Goal: Transaction & Acquisition: Obtain resource

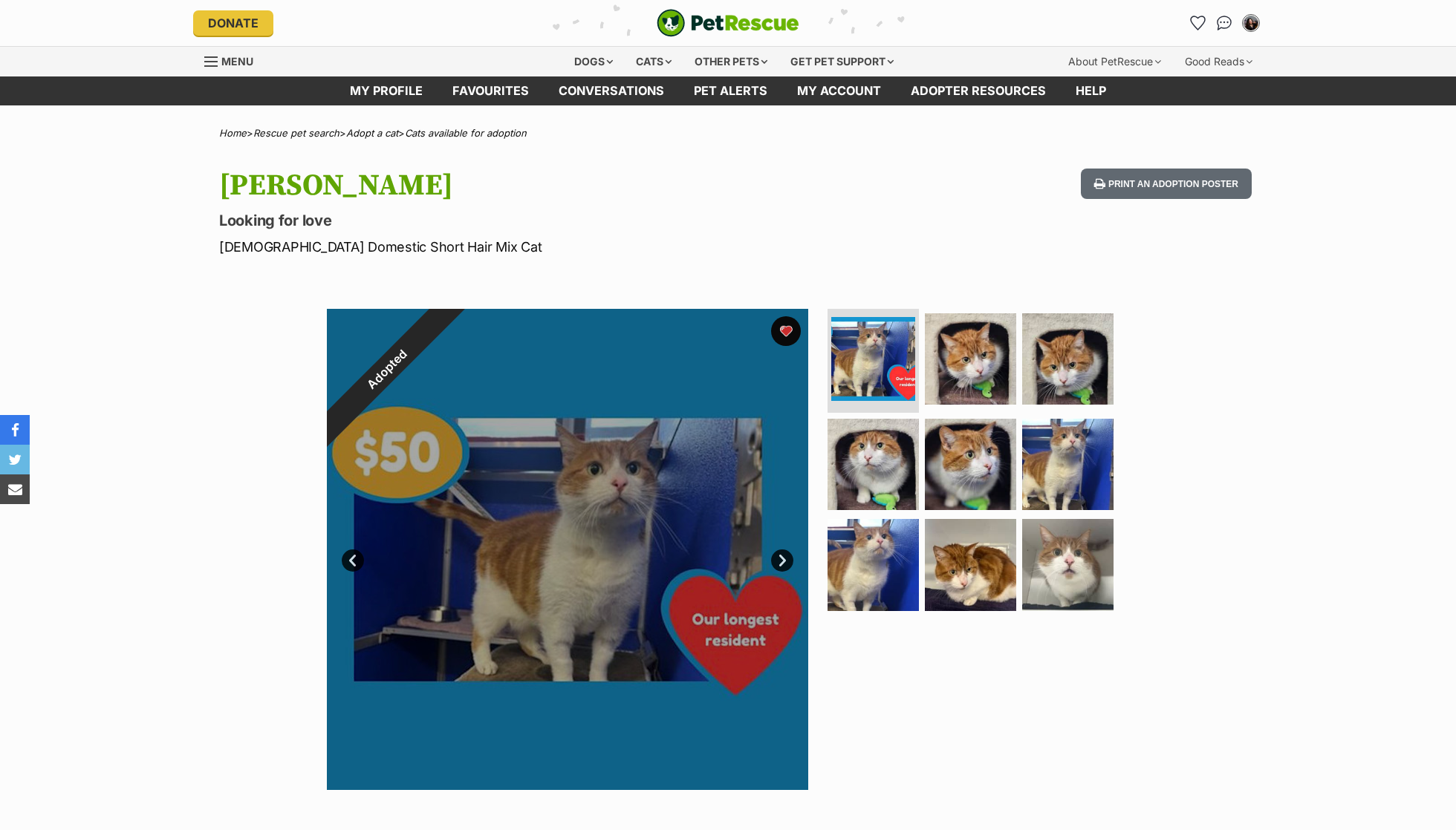
click at [790, 329] on button "favourite" at bounding box center [786, 332] width 30 height 30
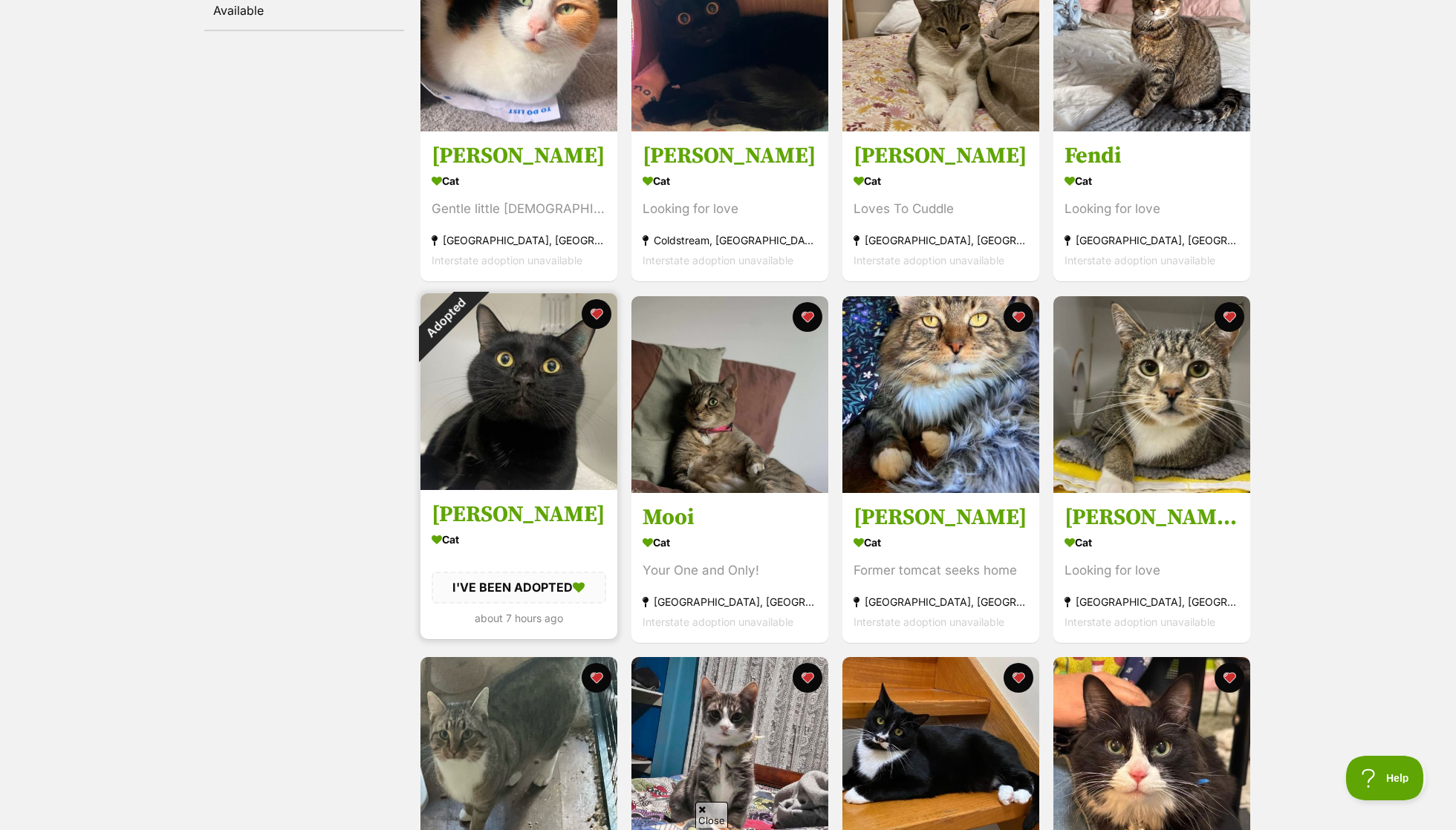
click at [470, 314] on div "Adopted" at bounding box center [445, 318] width 50 height 50
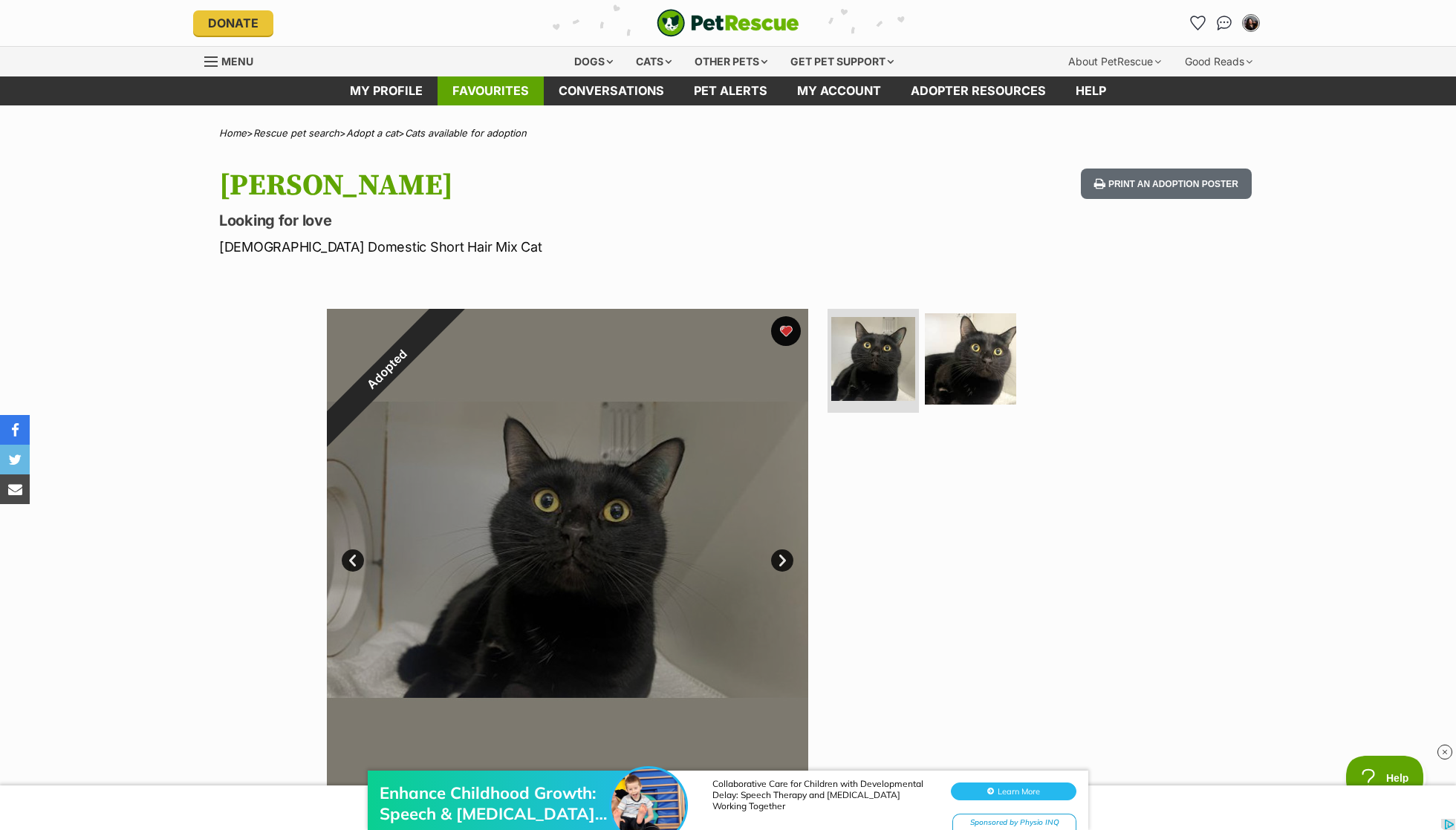
click at [533, 92] on link "Favourites" at bounding box center [490, 91] width 106 height 29
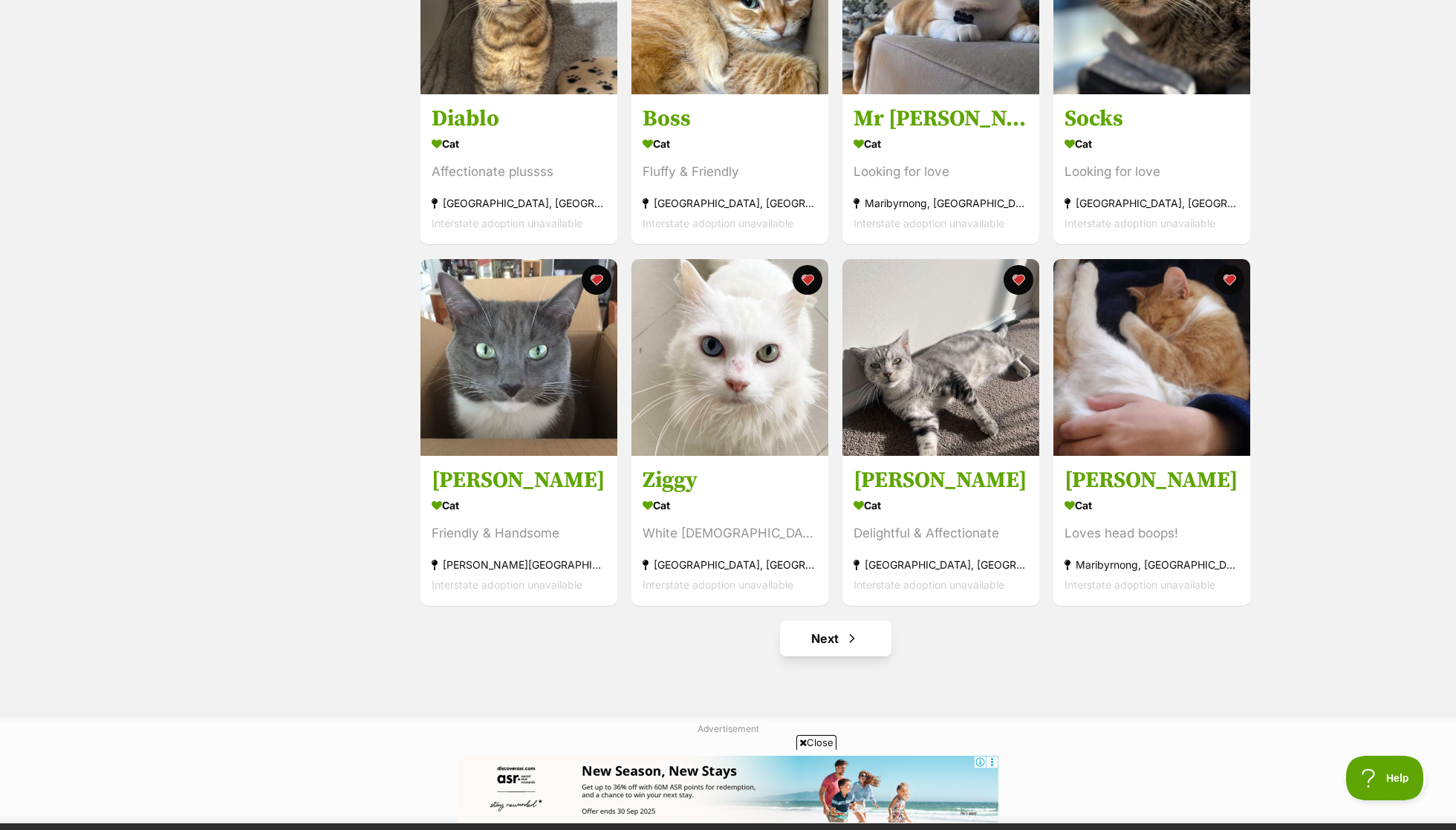
click at [851, 641] on span "Next page" at bounding box center [852, 638] width 15 height 18
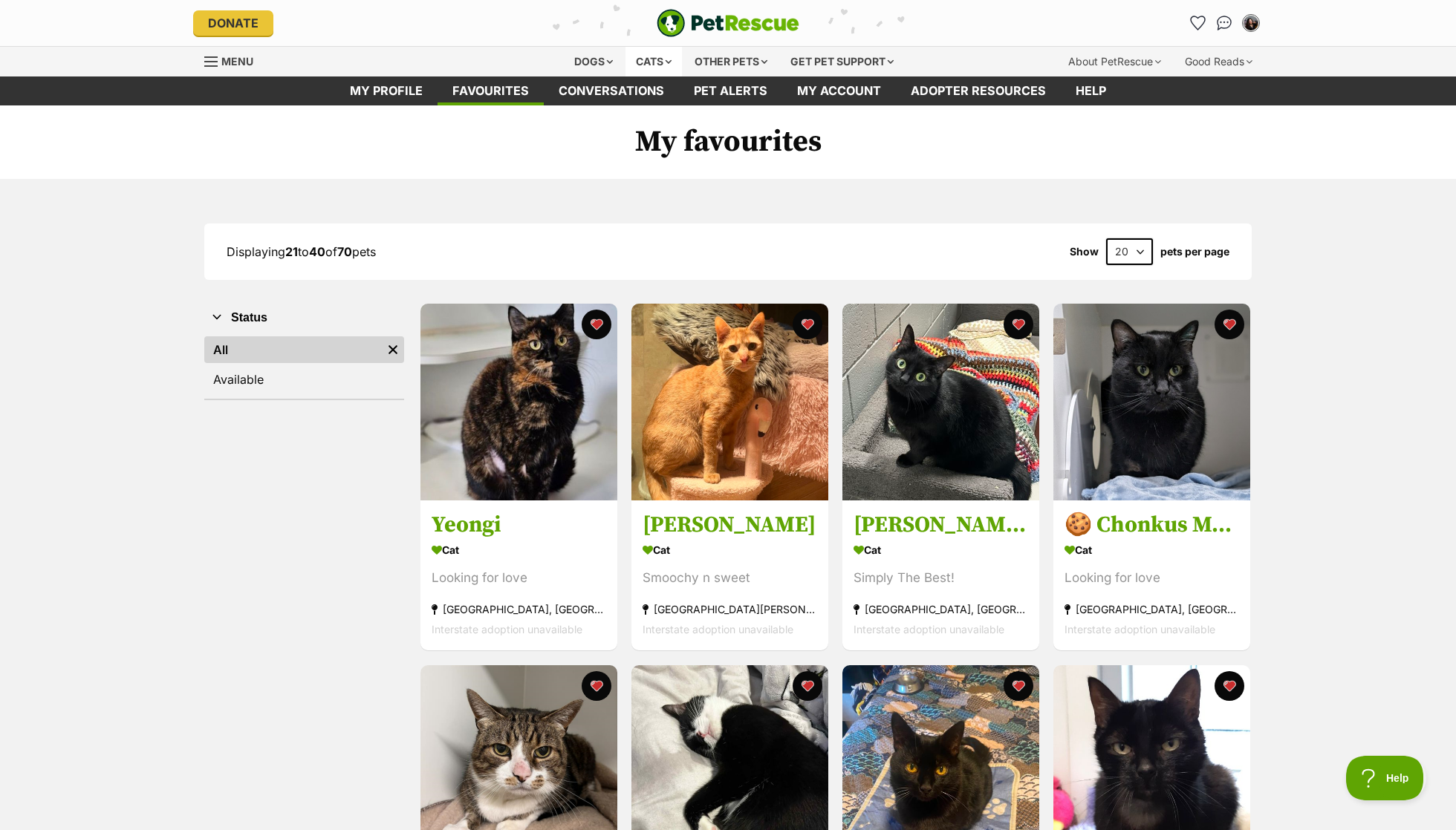
click at [635, 56] on div "Cats" at bounding box center [654, 62] width 56 height 30
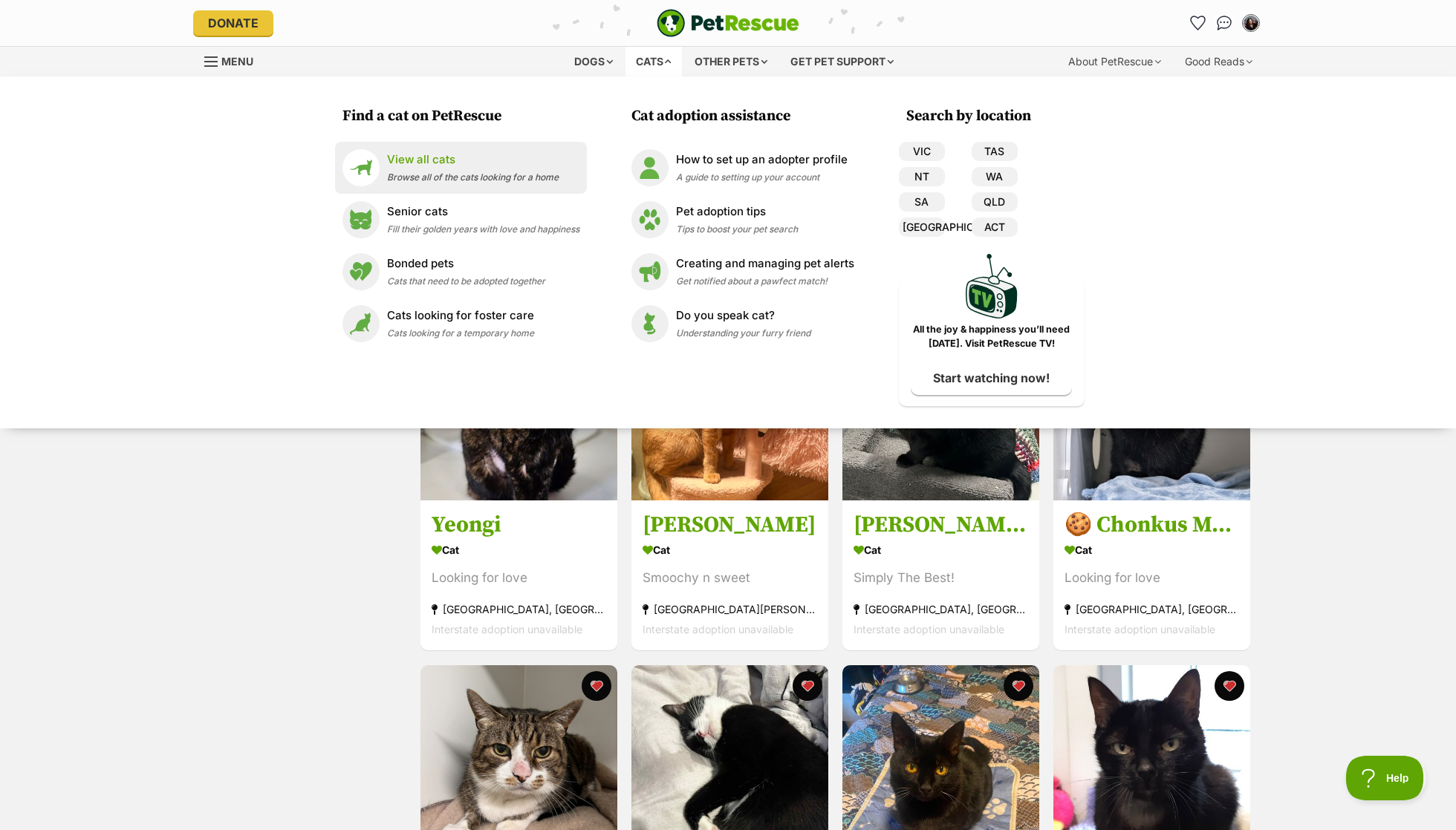
click at [488, 166] on p "View all cats" at bounding box center [473, 159] width 171 height 17
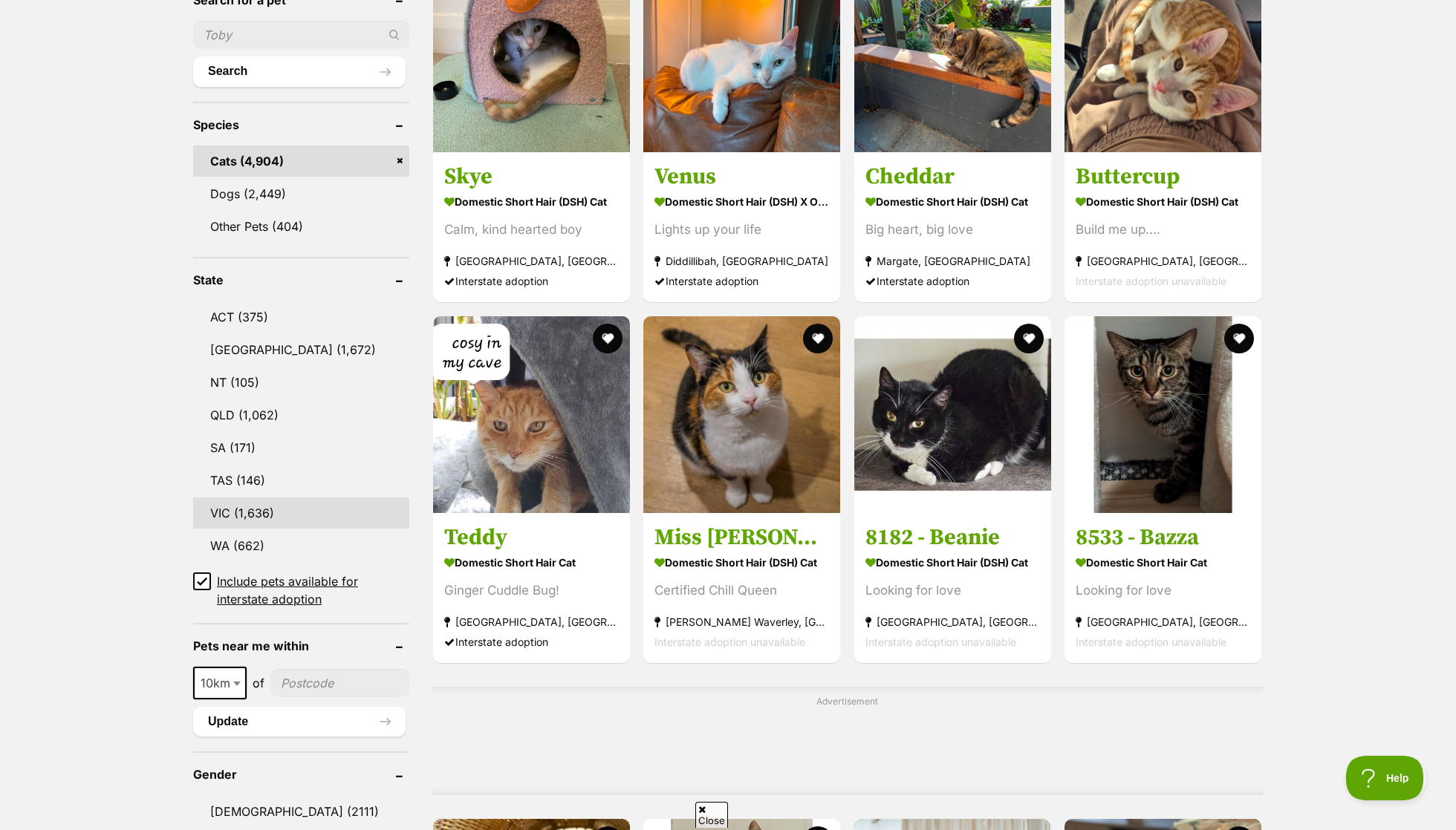
click at [275, 498] on link "VIC (1,636)" at bounding box center [301, 513] width 216 height 31
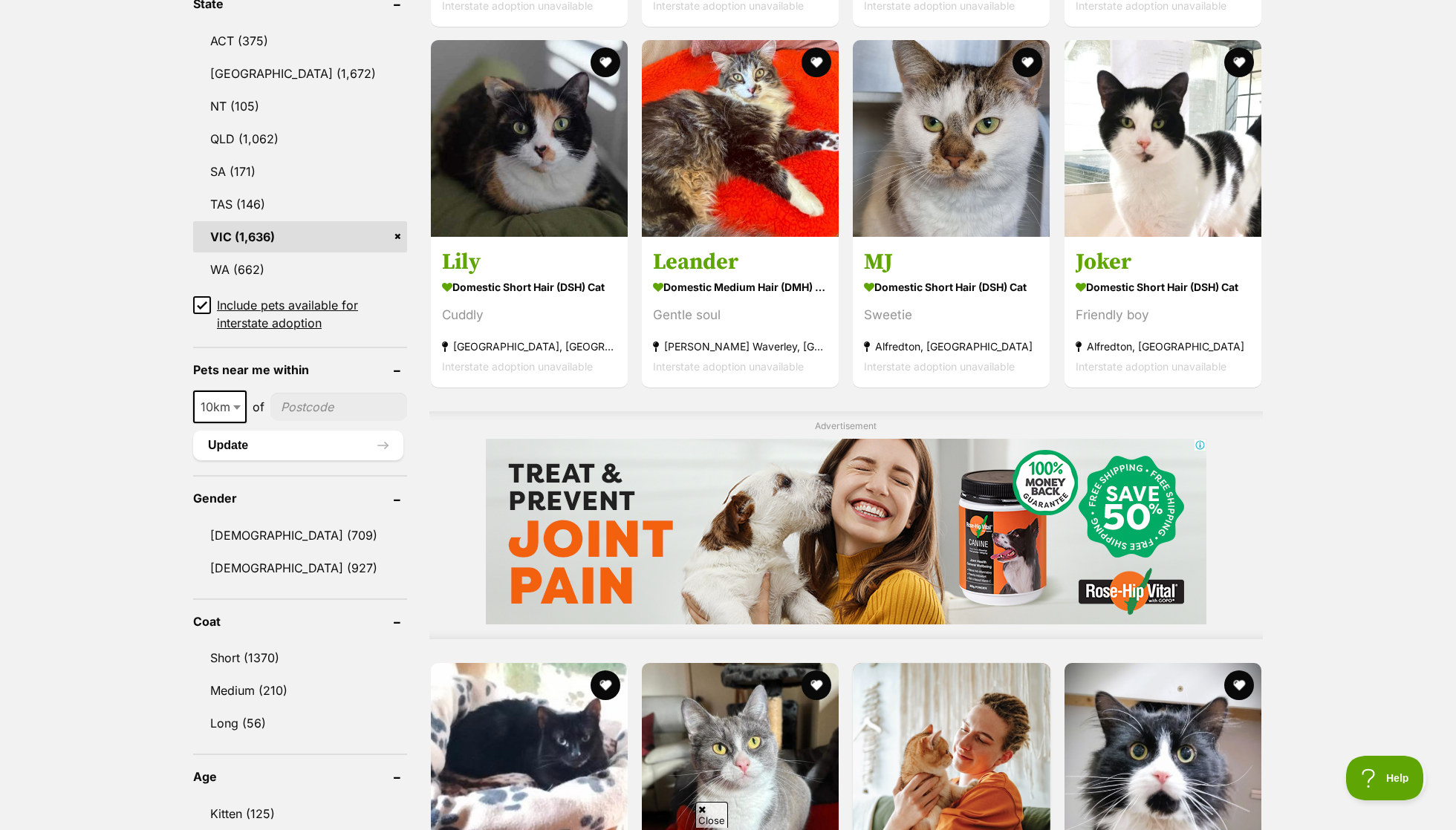
click at [226, 396] on span "10km" at bounding box center [220, 407] width 50 height 21
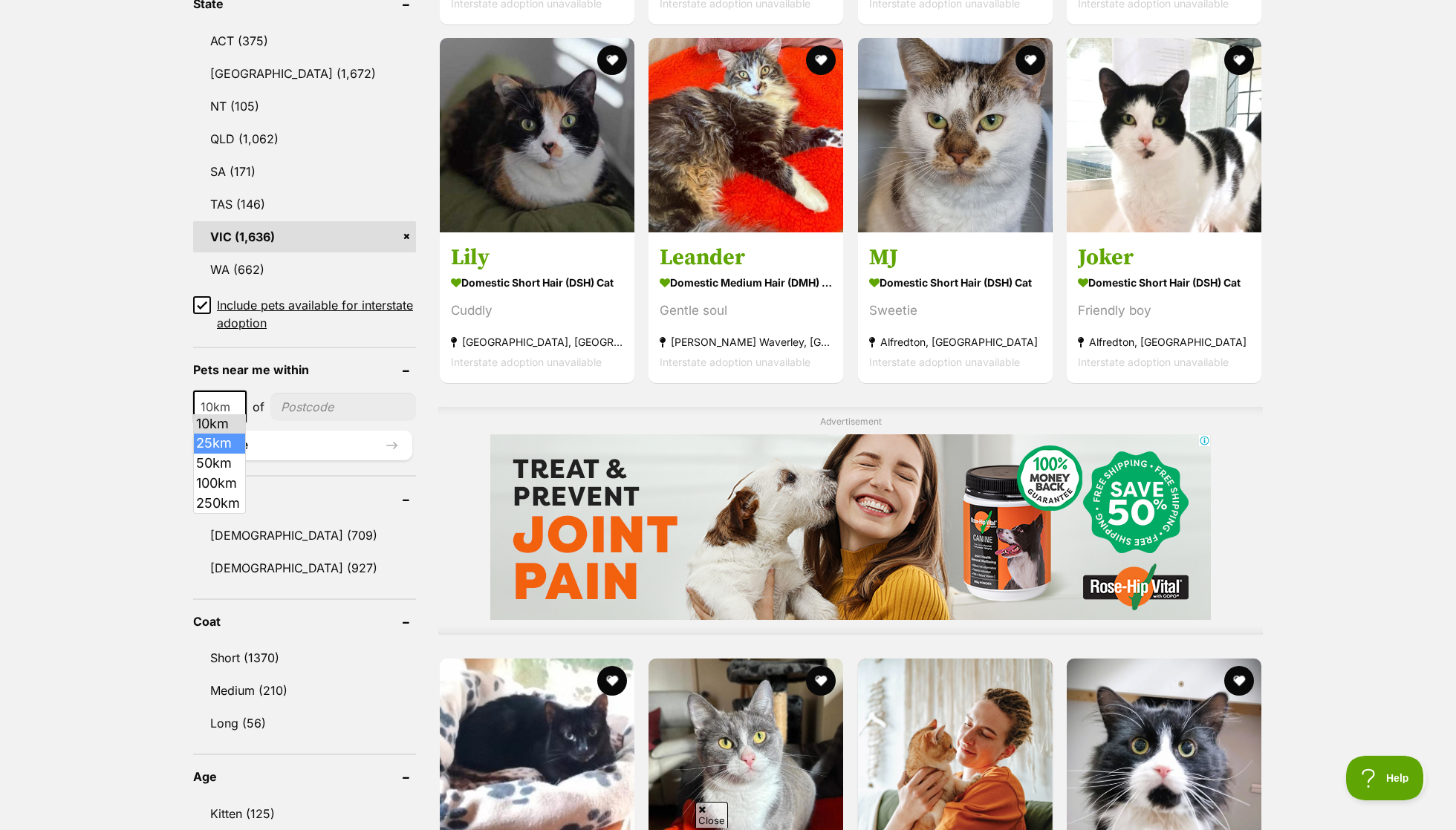
select select "25"
click at [297, 410] on input"] "postcode" at bounding box center [344, 407] width 144 height 29
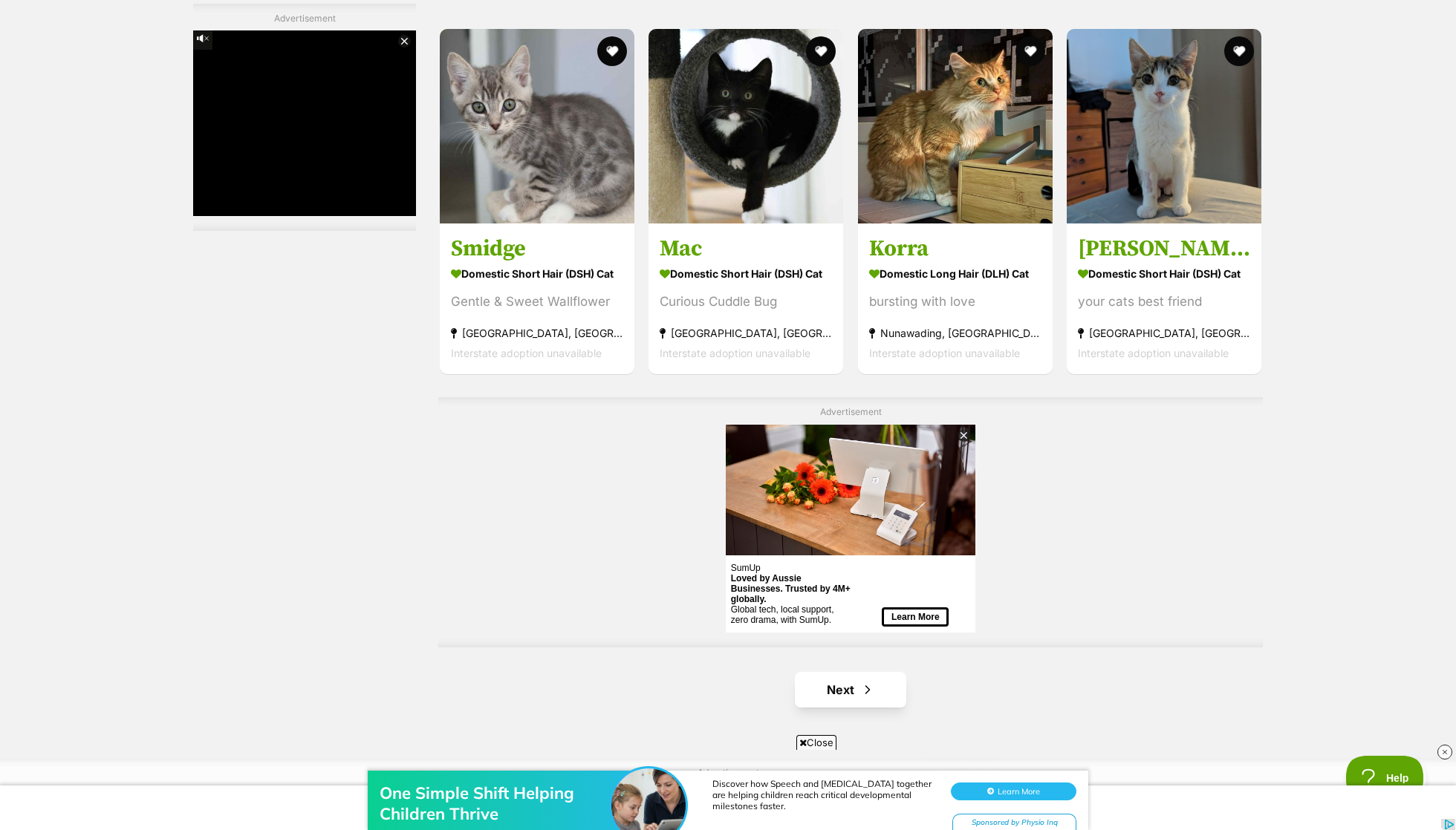
click at [863, 689] on span "Next page" at bounding box center [868, 690] width 15 height 18
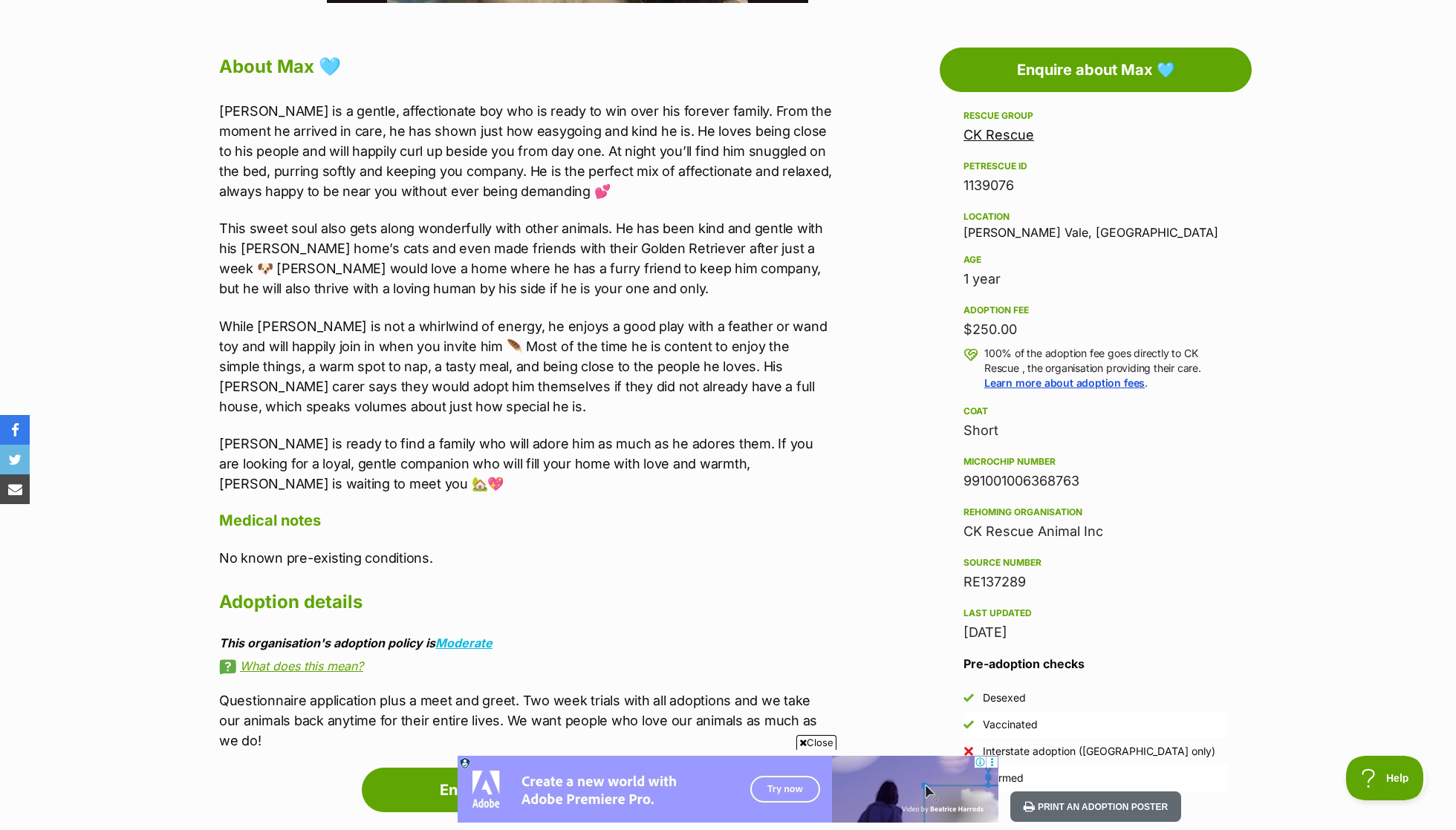
scroll to position [786, 0]
